Goal: Check status: Check status

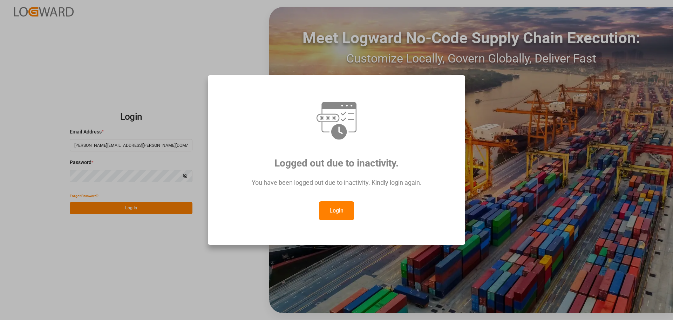
click at [343, 208] on button "Login" at bounding box center [336, 210] width 35 height 19
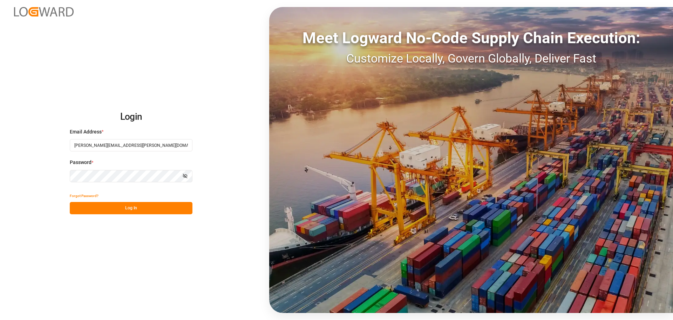
click at [147, 207] on button "Log In" at bounding box center [131, 208] width 123 height 12
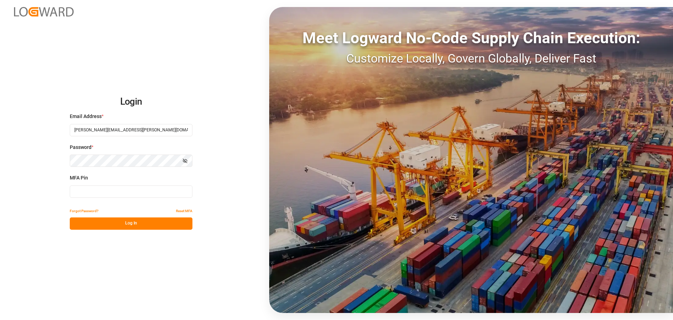
click at [132, 190] on input at bounding box center [131, 191] width 123 height 12
type input "345971"
click at [137, 224] on button "Log In" at bounding box center [131, 223] width 123 height 12
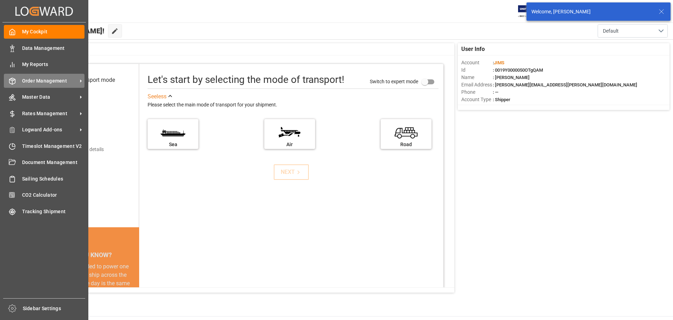
click at [55, 80] on span "Order Management" at bounding box center [49, 80] width 55 height 7
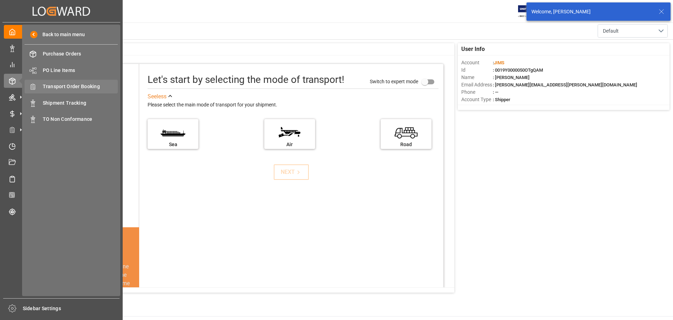
click at [92, 87] on span "Transport Order Booking" at bounding box center [80, 86] width 75 height 7
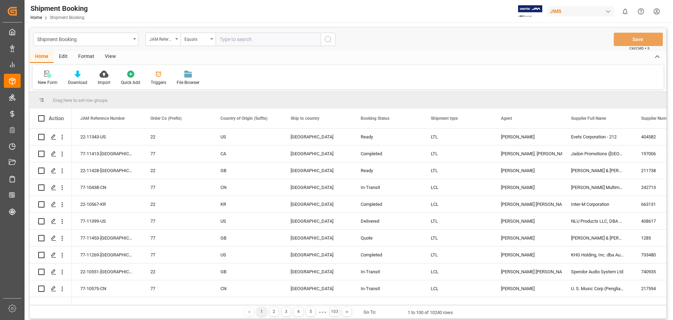
click at [260, 37] on input "text" at bounding box center [268, 39] width 105 height 13
type input "77-11340-us"
